Goal: Find specific page/section: Locate a particular part of the current website

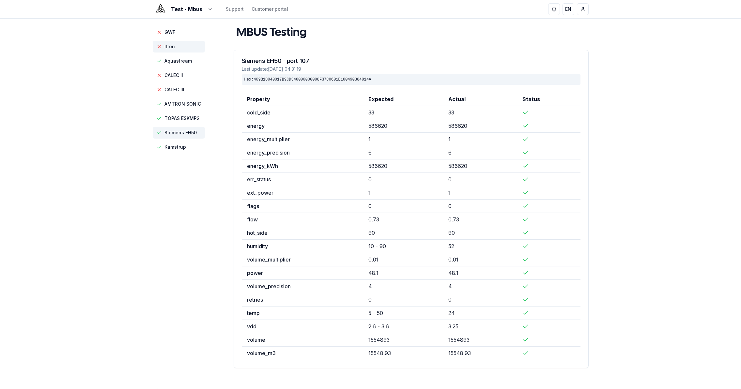
click at [176, 47] on span "Itron" at bounding box center [179, 47] width 52 height 12
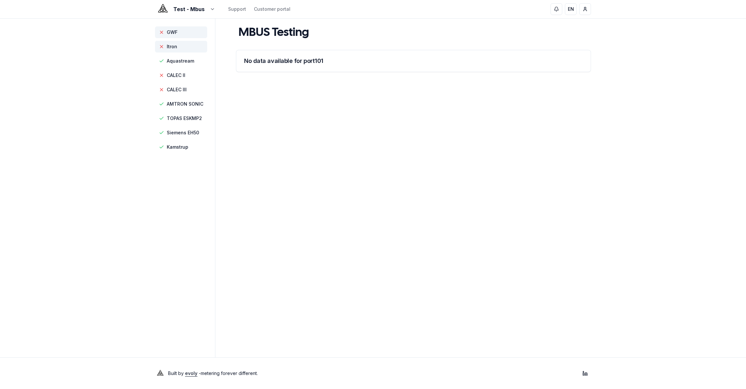
click at [174, 32] on span "GWF" at bounding box center [172, 32] width 11 height 7
drag, startPoint x: 174, startPoint y: 46, endPoint x: 178, endPoint y: 54, distance: 8.5
click at [174, 46] on span "Itron" at bounding box center [172, 46] width 10 height 7
click at [178, 61] on span "Aquastream" at bounding box center [180, 61] width 27 height 7
click at [176, 45] on span "Itron" at bounding box center [172, 46] width 10 height 7
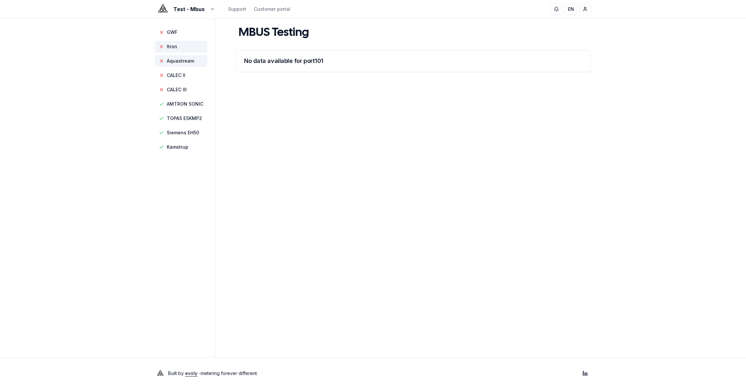
click at [179, 59] on span "Aquastream" at bounding box center [180, 61] width 27 height 7
drag, startPoint x: 179, startPoint y: 50, endPoint x: 178, endPoint y: 46, distance: 3.6
click at [178, 49] on span "Itron" at bounding box center [181, 47] width 52 height 12
click at [178, 30] on span "GWF" at bounding box center [181, 32] width 52 height 12
click at [183, 72] on span "CALEC II" at bounding box center [176, 75] width 19 height 7
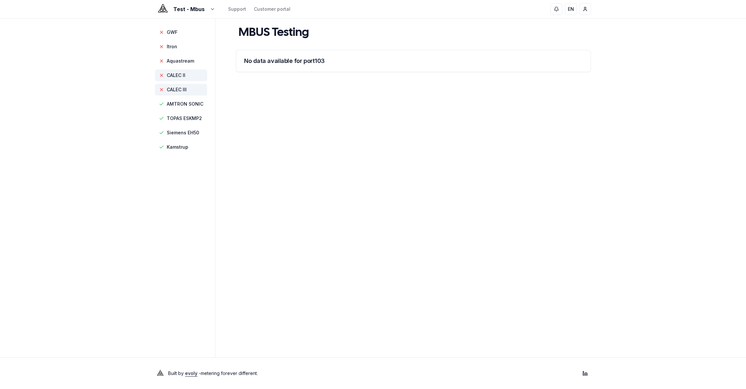
click at [184, 90] on span "CALEC III" at bounding box center [177, 89] width 20 height 7
click at [184, 101] on span "AMTRON SONIC" at bounding box center [185, 104] width 37 height 7
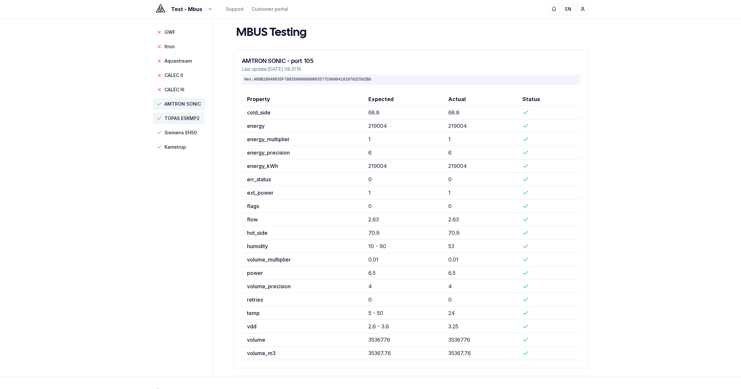
click at [184, 118] on span "TOPAS ESKMP2" at bounding box center [181, 118] width 35 height 7
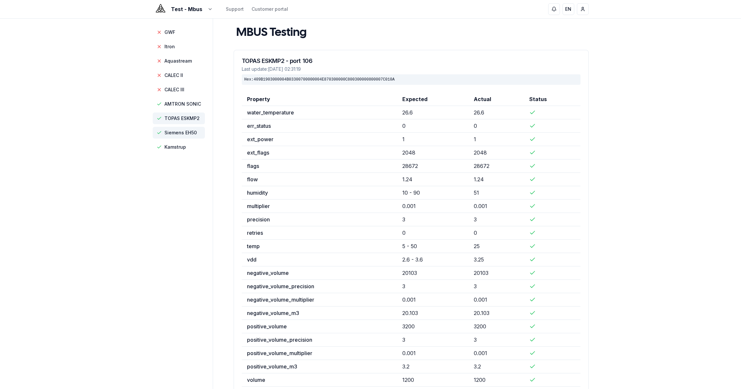
click at [183, 131] on span "Siemens EH50" at bounding box center [180, 133] width 32 height 7
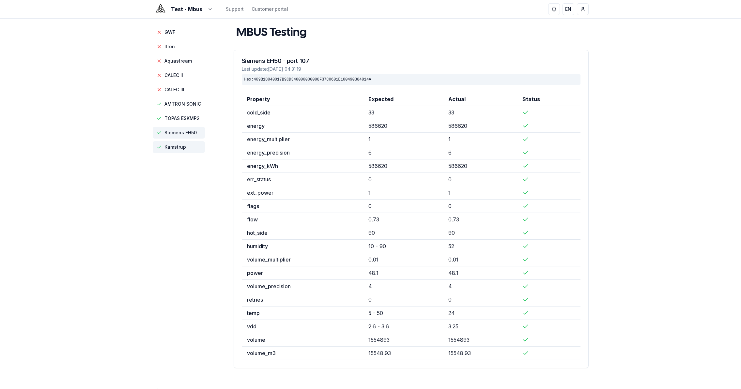
click at [182, 143] on span "Kamstrup" at bounding box center [179, 147] width 52 height 12
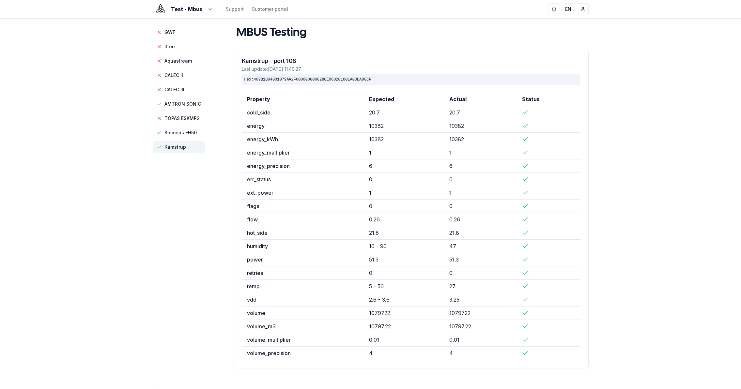
click at [180, 148] on span "Kamstrup" at bounding box center [175, 147] width 22 height 7
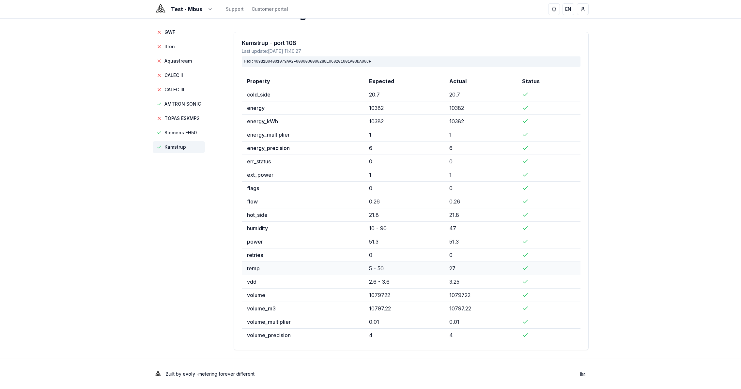
scroll to position [19, 0]
click at [190, 105] on span "AMTRON SONIC" at bounding box center [182, 104] width 37 height 7
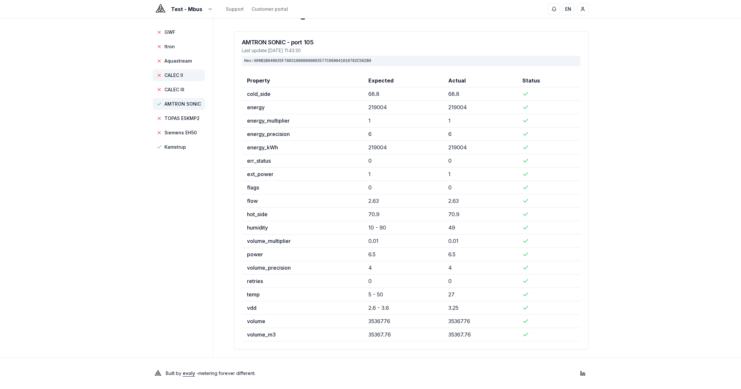
click at [183, 74] on span "CALEC II" at bounding box center [173, 75] width 19 height 7
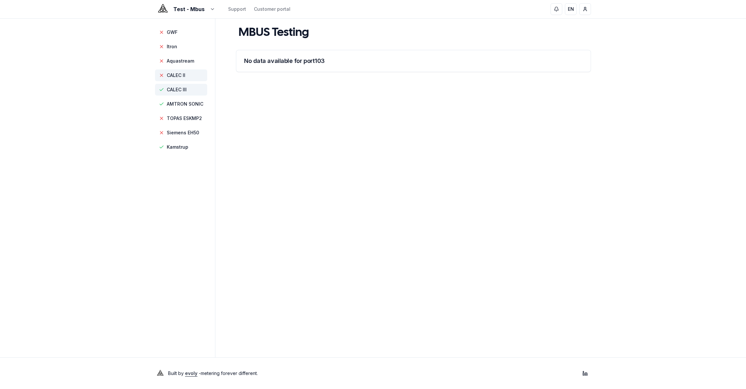
click at [184, 90] on span "CALEC III" at bounding box center [177, 89] width 20 height 7
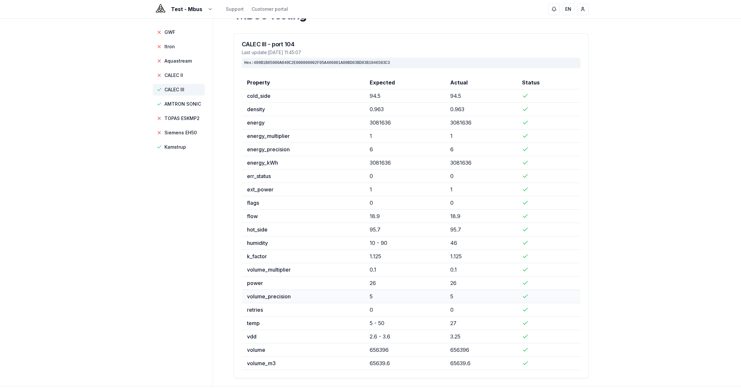
scroll to position [45, 0]
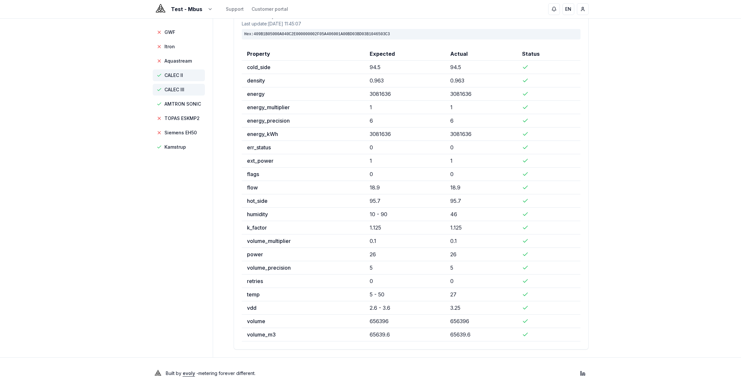
click at [172, 76] on span "CALEC II" at bounding box center [173, 75] width 19 height 7
click at [172, 29] on span "GWF" at bounding box center [169, 32] width 11 height 7
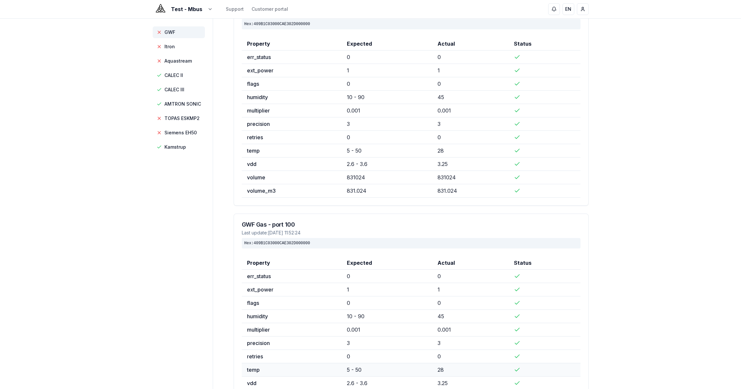
scroll to position [131, 0]
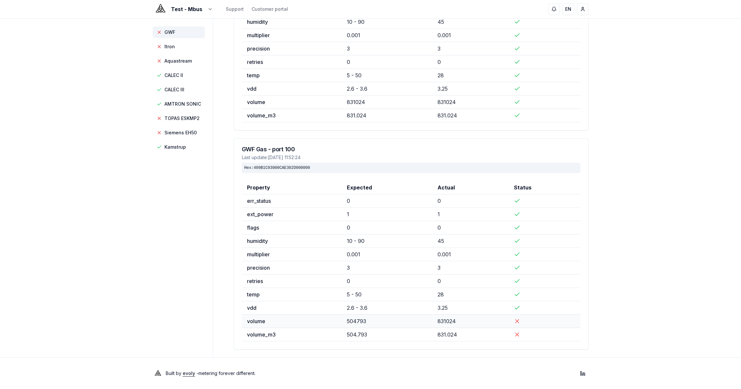
click at [439, 321] on td "831024" at bounding box center [470, 321] width 77 height 13
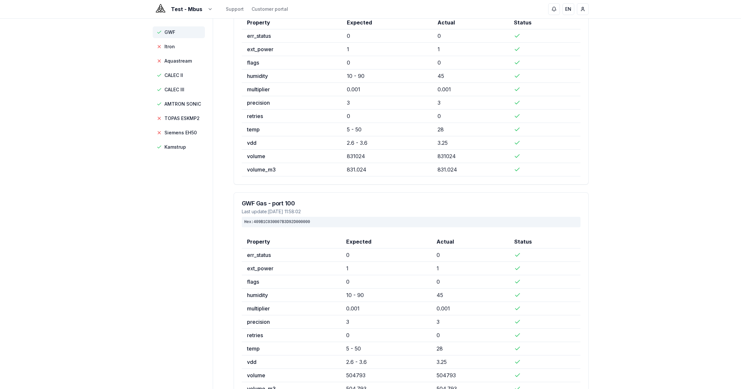
scroll to position [0, 0]
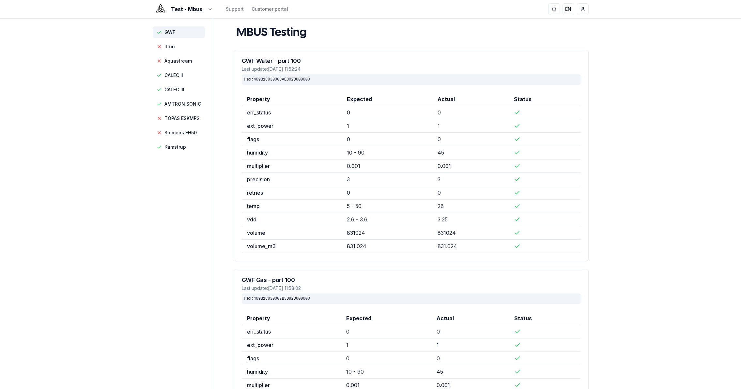
click at [189, 219] on aside "GWF Itron Aquastream CALEC II CALEC III AMTRON SONIC TOPAS ESKMP2 Siemens EH50 …" at bounding box center [183, 254] width 60 height 470
click at [181, 148] on span "Kamstrup" at bounding box center [175, 147] width 22 height 7
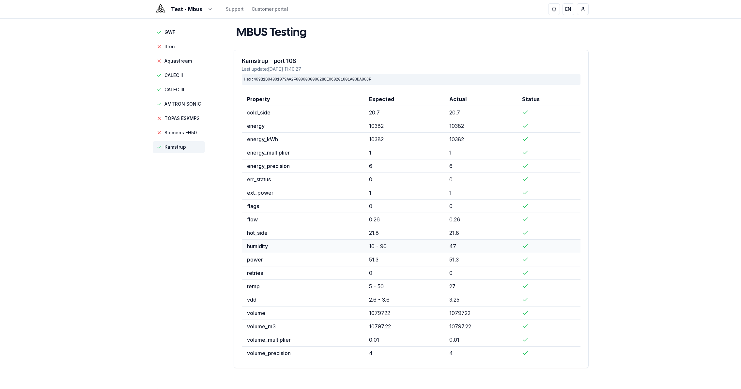
scroll to position [19, 0]
click at [183, 32] on span "GWF" at bounding box center [179, 32] width 52 height 12
